Goal: Transaction & Acquisition: Purchase product/service

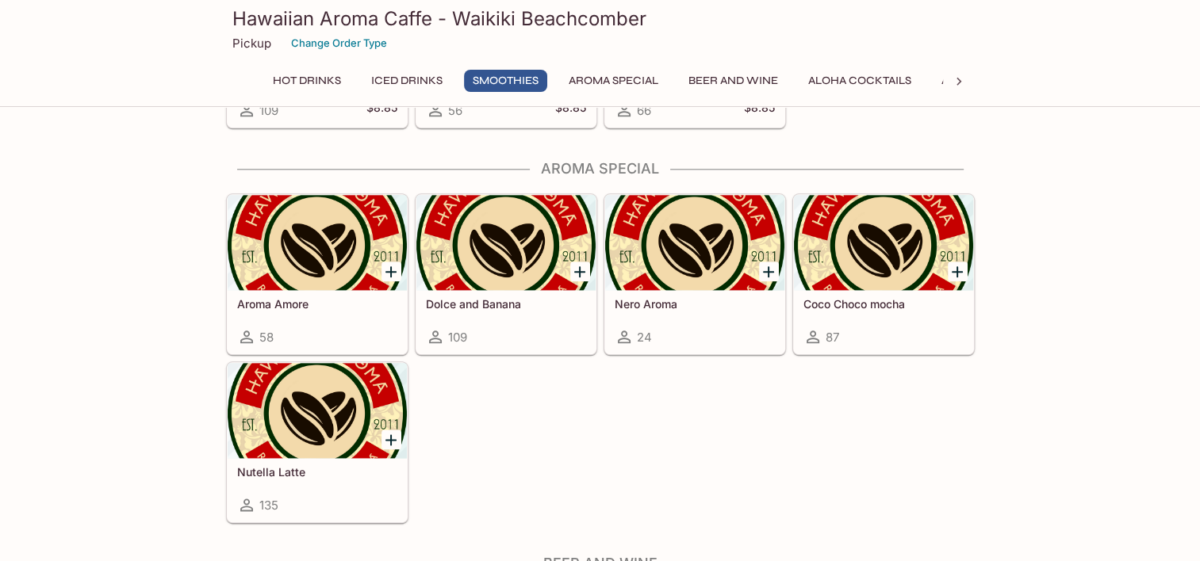
scroll to position [1845, 0]
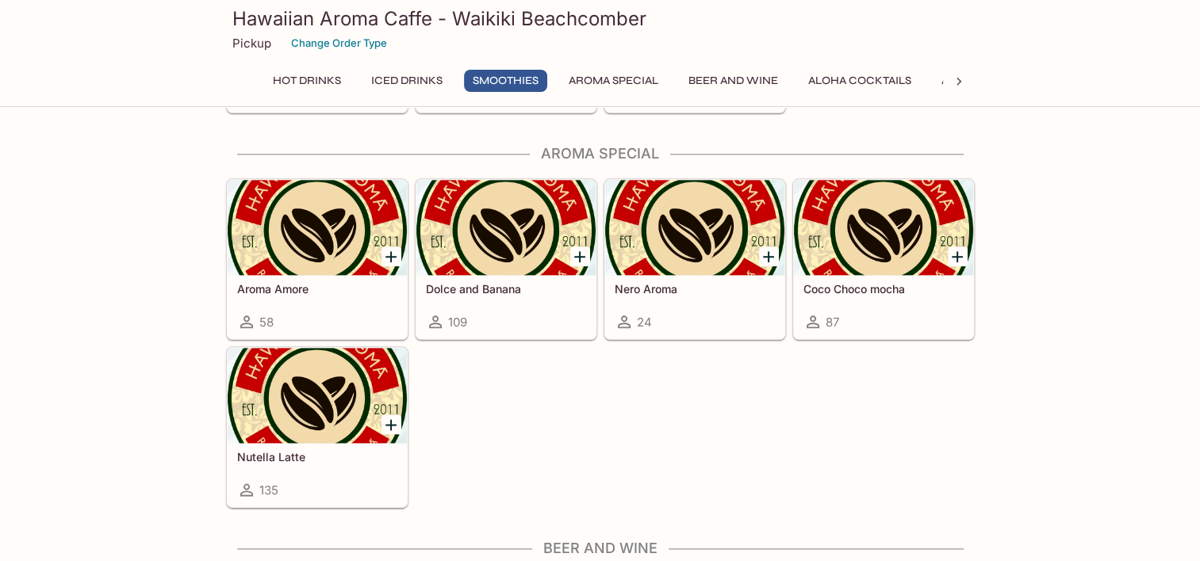
click at [336, 389] on div at bounding box center [317, 395] width 179 height 95
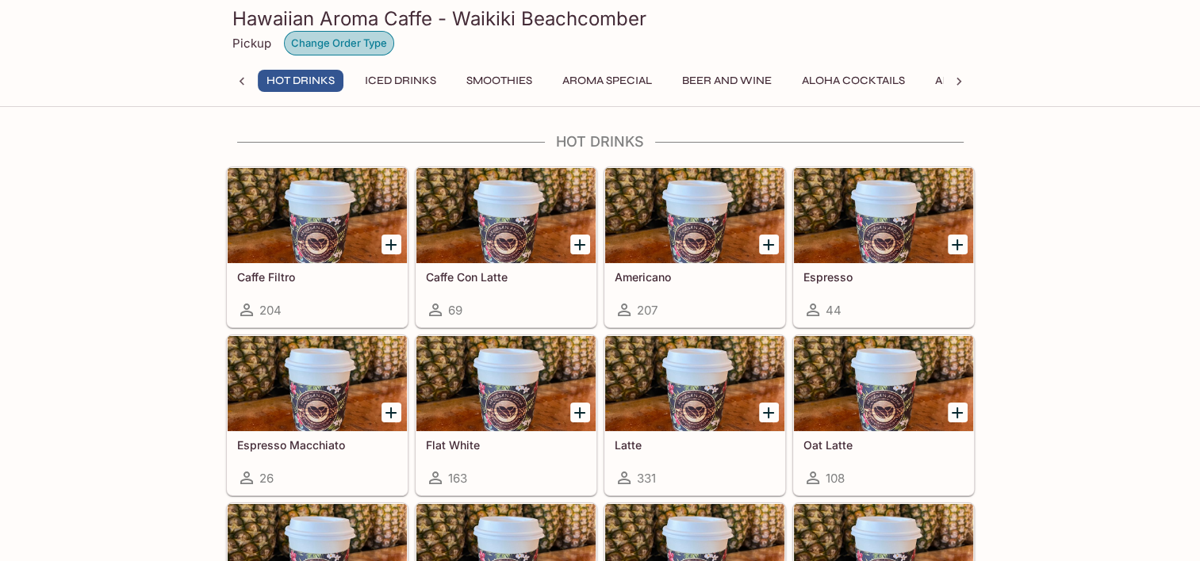
click at [347, 47] on button "Change Order Type" at bounding box center [339, 43] width 110 height 25
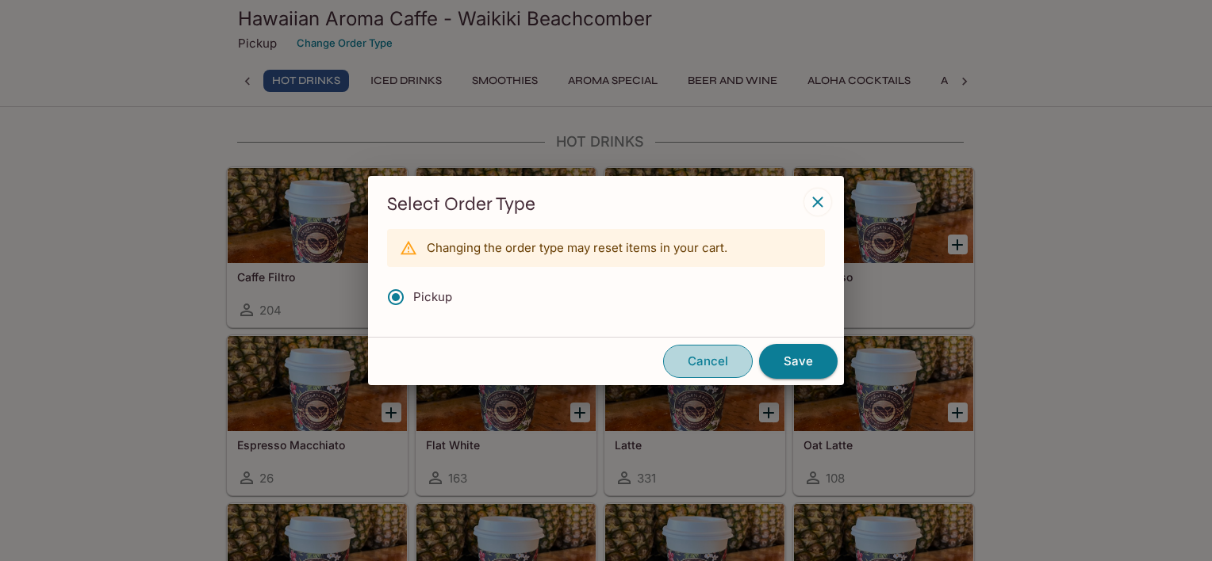
click at [700, 366] on button "Cancel" at bounding box center [708, 361] width 90 height 33
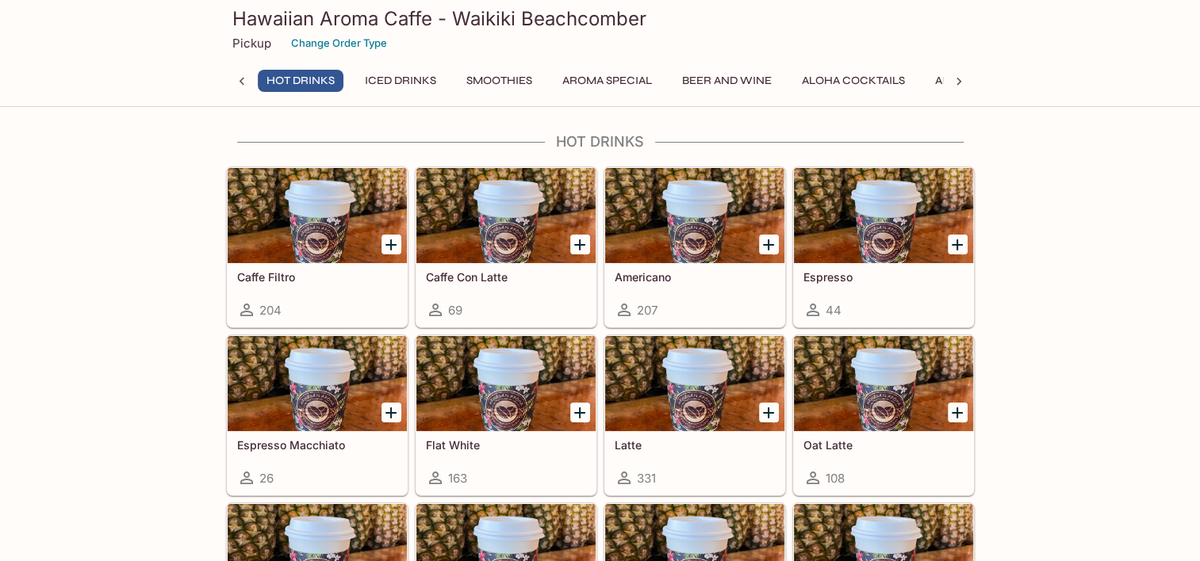
click at [958, 80] on icon at bounding box center [959, 82] width 16 height 16
click at [958, 80] on div "Hot Drinks Iced Drinks Smoothies Aroma Special Beer and Wine Aloha Cocktails Al…" at bounding box center [600, 86] width 749 height 32
